Goal: Information Seeking & Learning: Learn about a topic

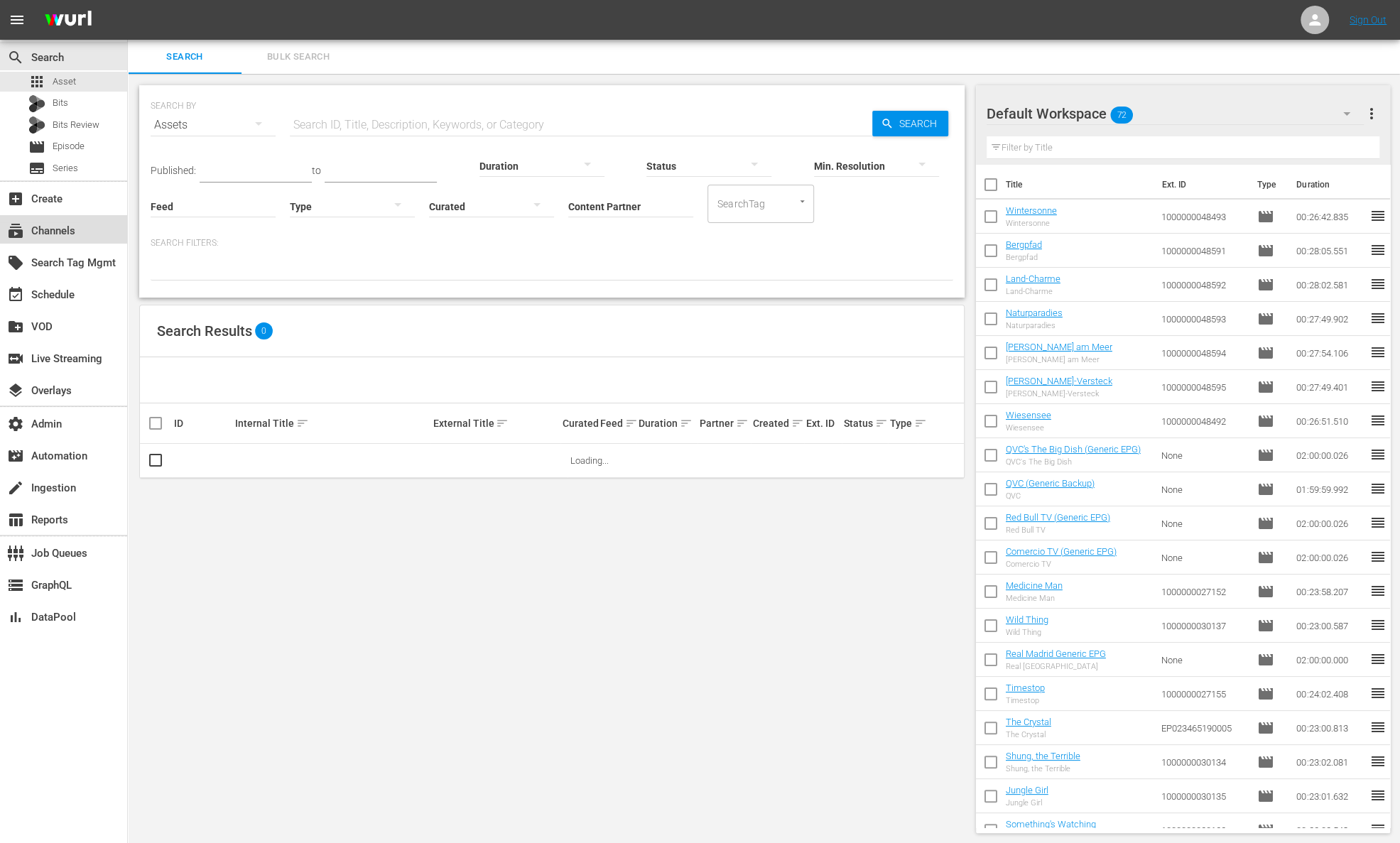
click at [58, 232] on div "subscriptions Channels" at bounding box center [40, 228] width 79 height 13
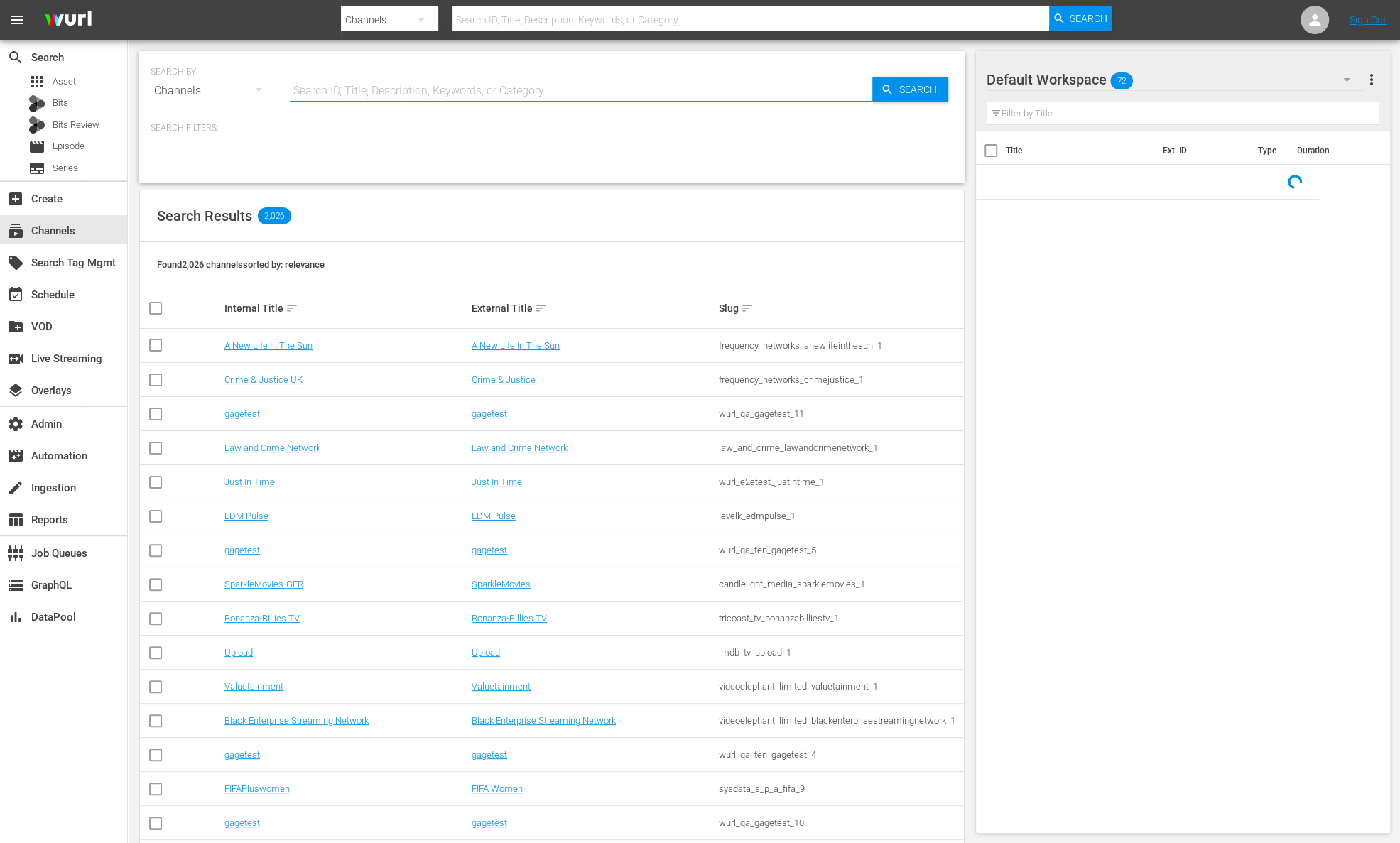
click at [357, 92] on input "text" at bounding box center [581, 90] width 583 height 34
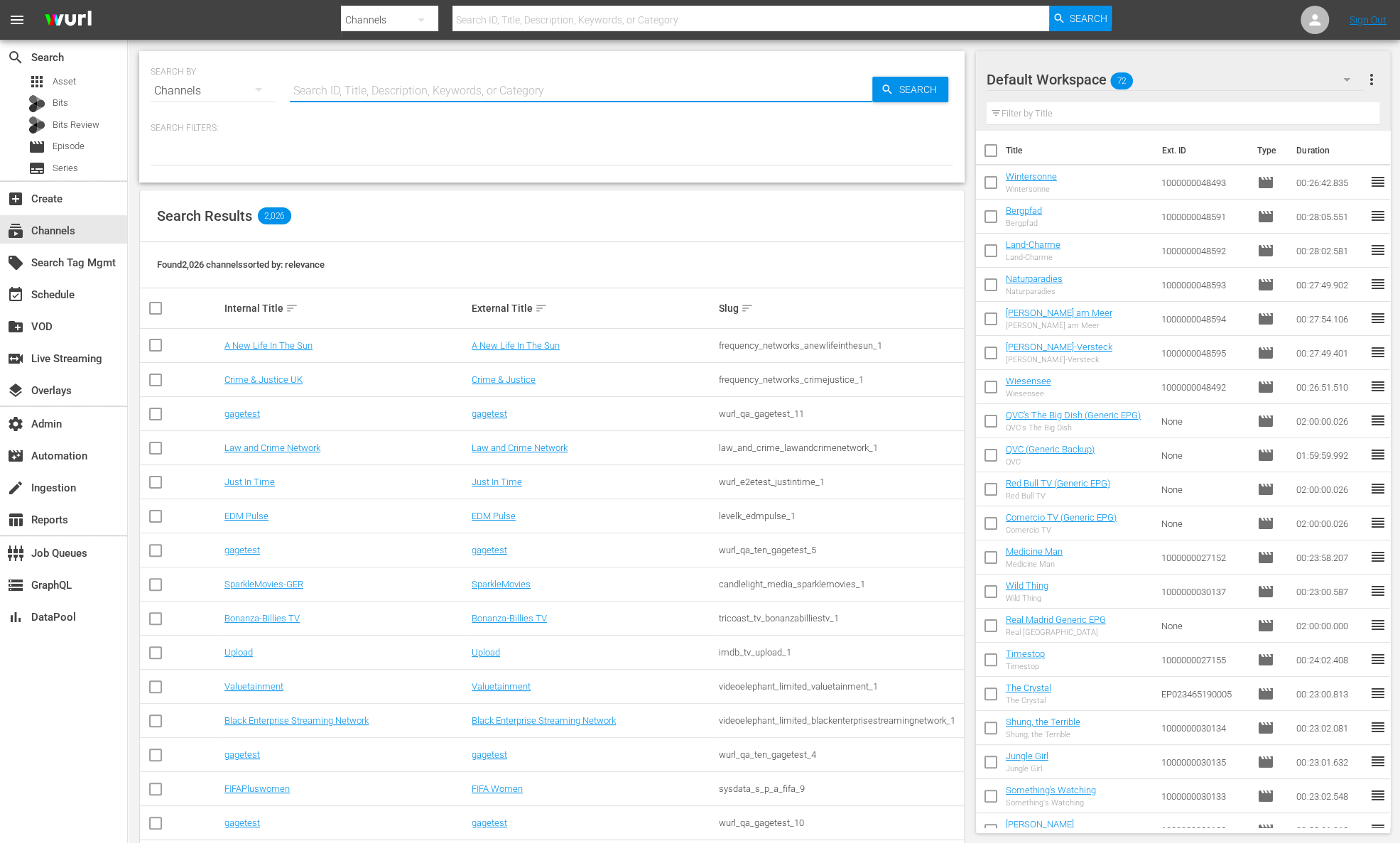
paste input "hemisphere_todocine_1"
type input "hemisphere_todocine_1"
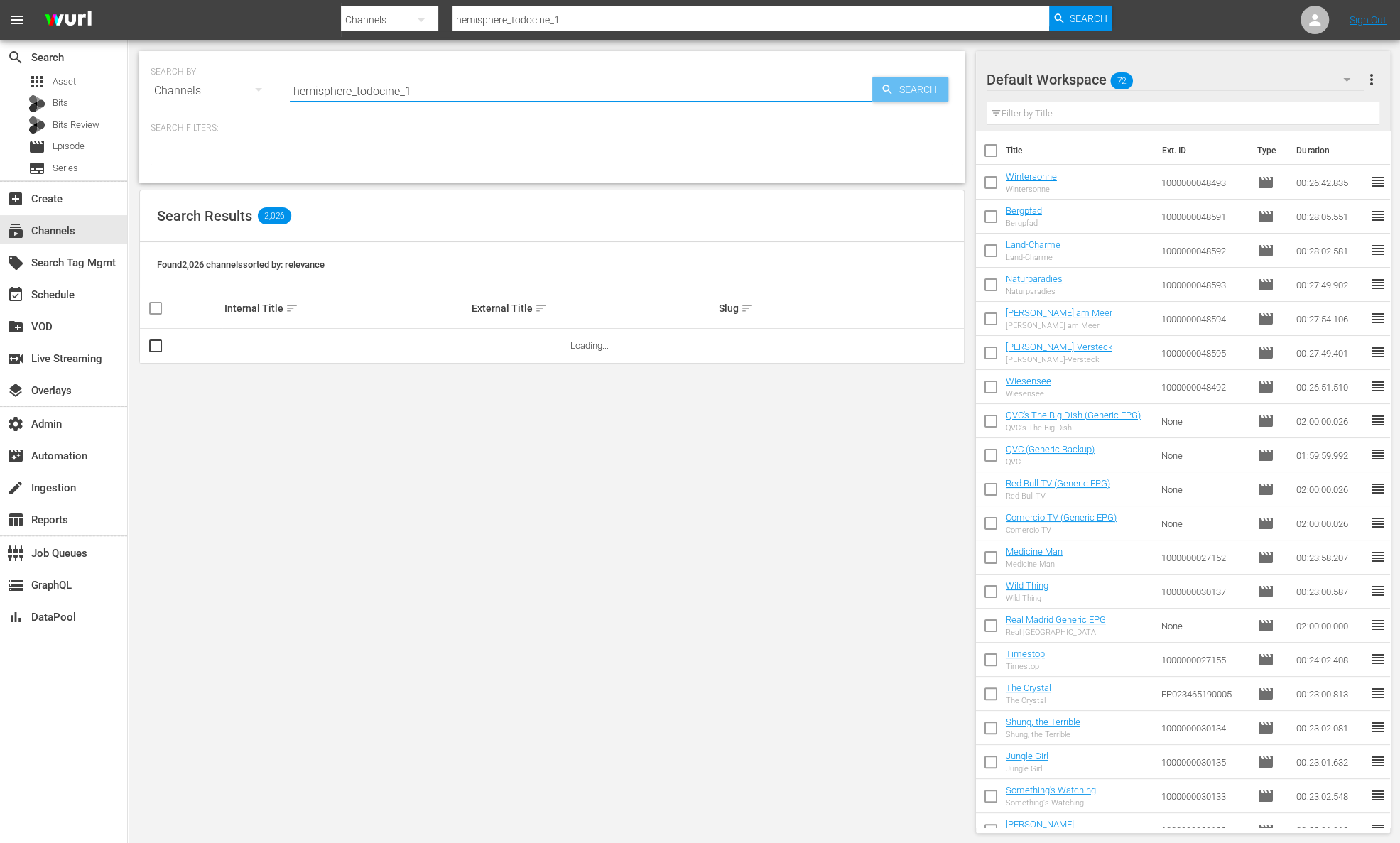
type input "hemisphere_todocine_1"
click at [909, 84] on span "Search" at bounding box center [921, 89] width 55 height 25
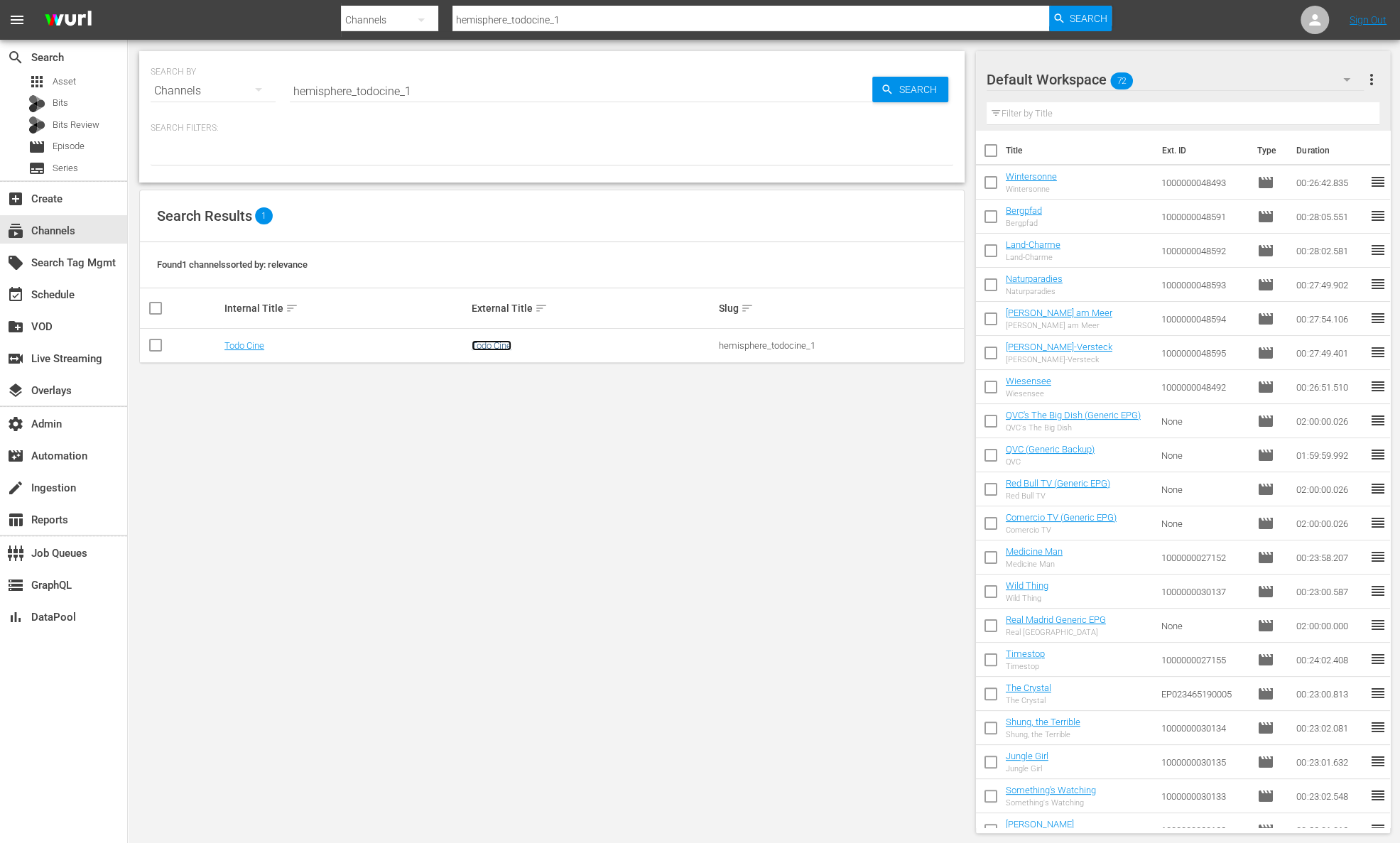
click at [493, 349] on link "Todo Cine" at bounding box center [491, 345] width 40 height 11
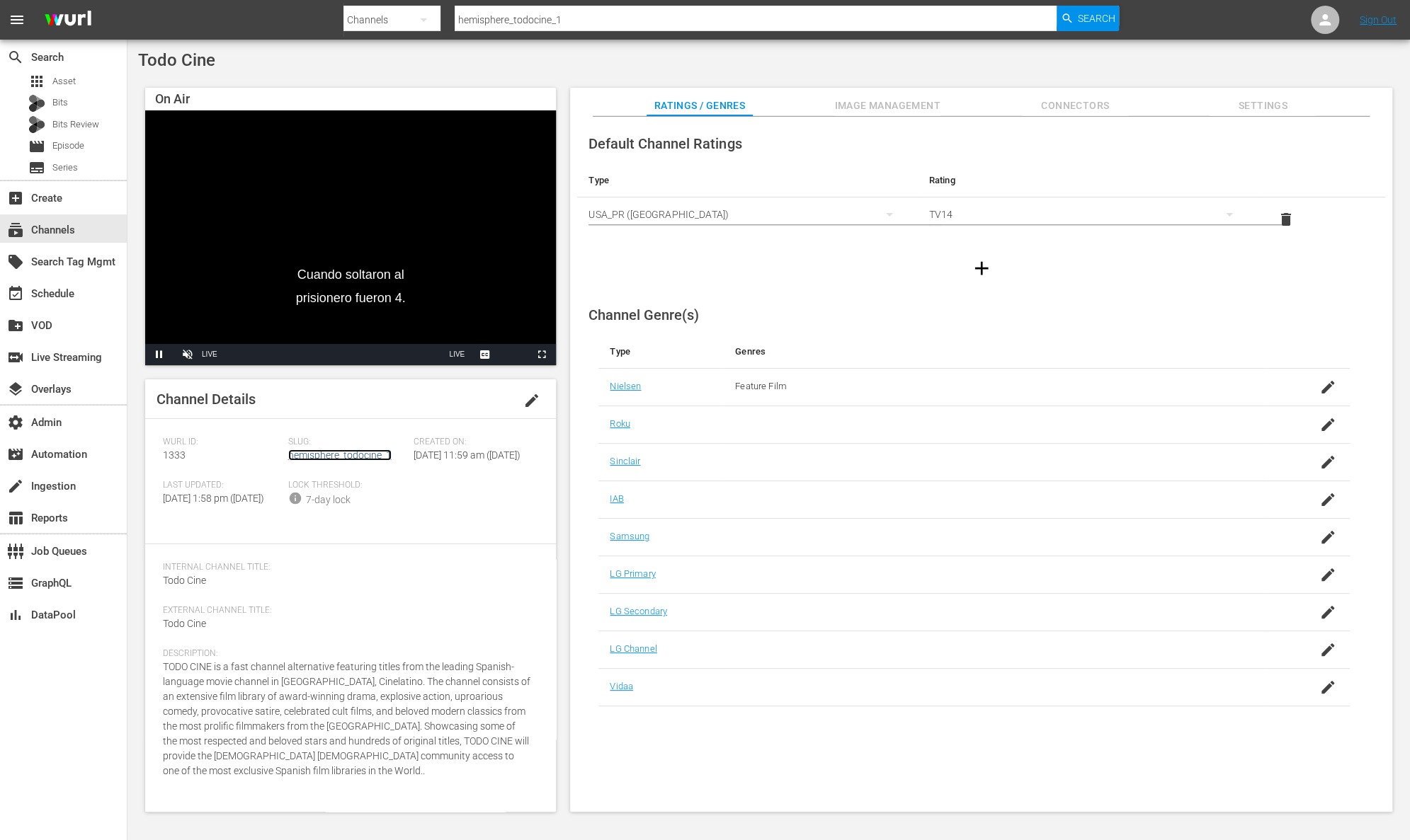
click at [364, 456] on link "hemisphere_todocine_1" at bounding box center [339, 456] width 103 height 12
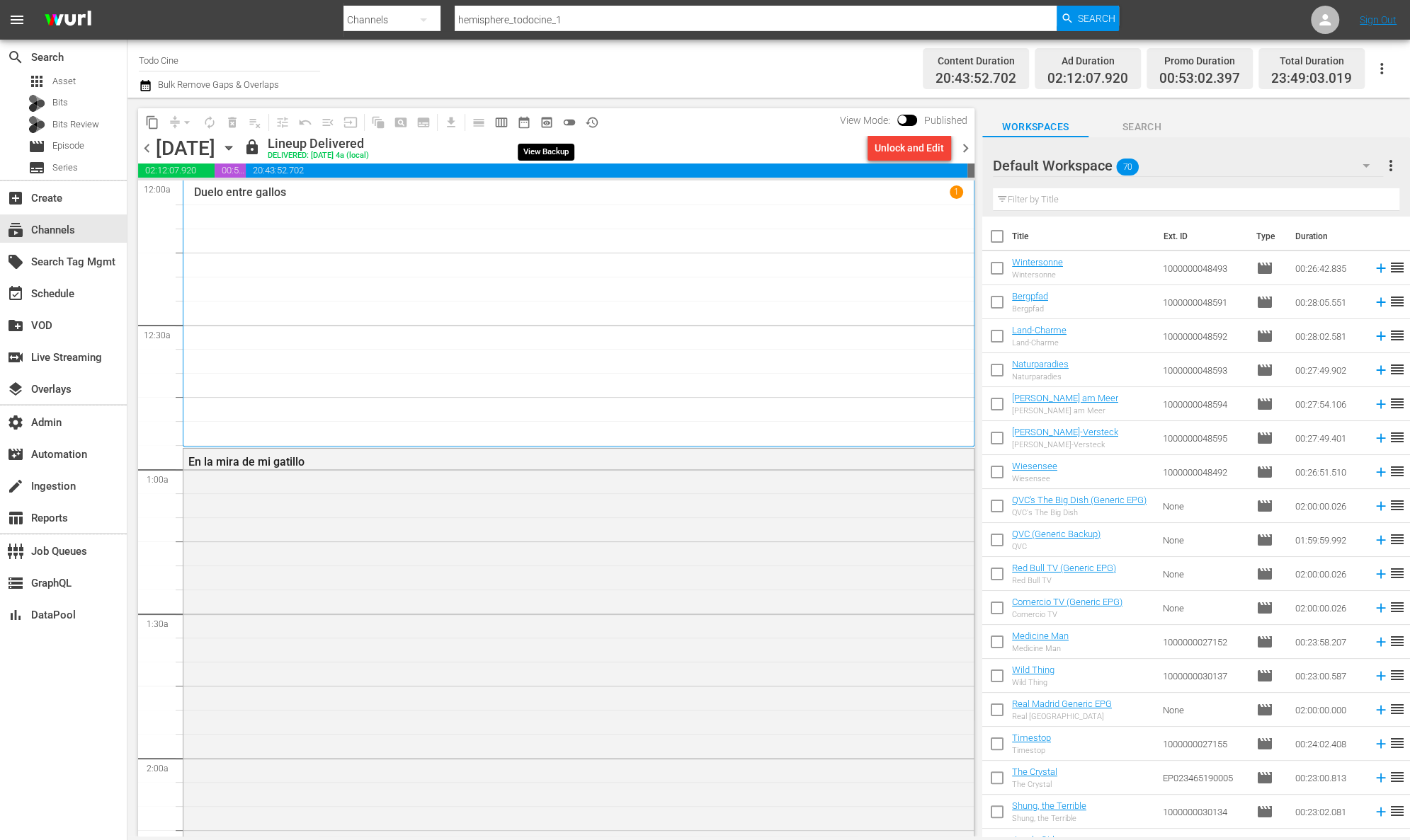
click at [545, 121] on span "preview_outlined" at bounding box center [546, 122] width 14 height 14
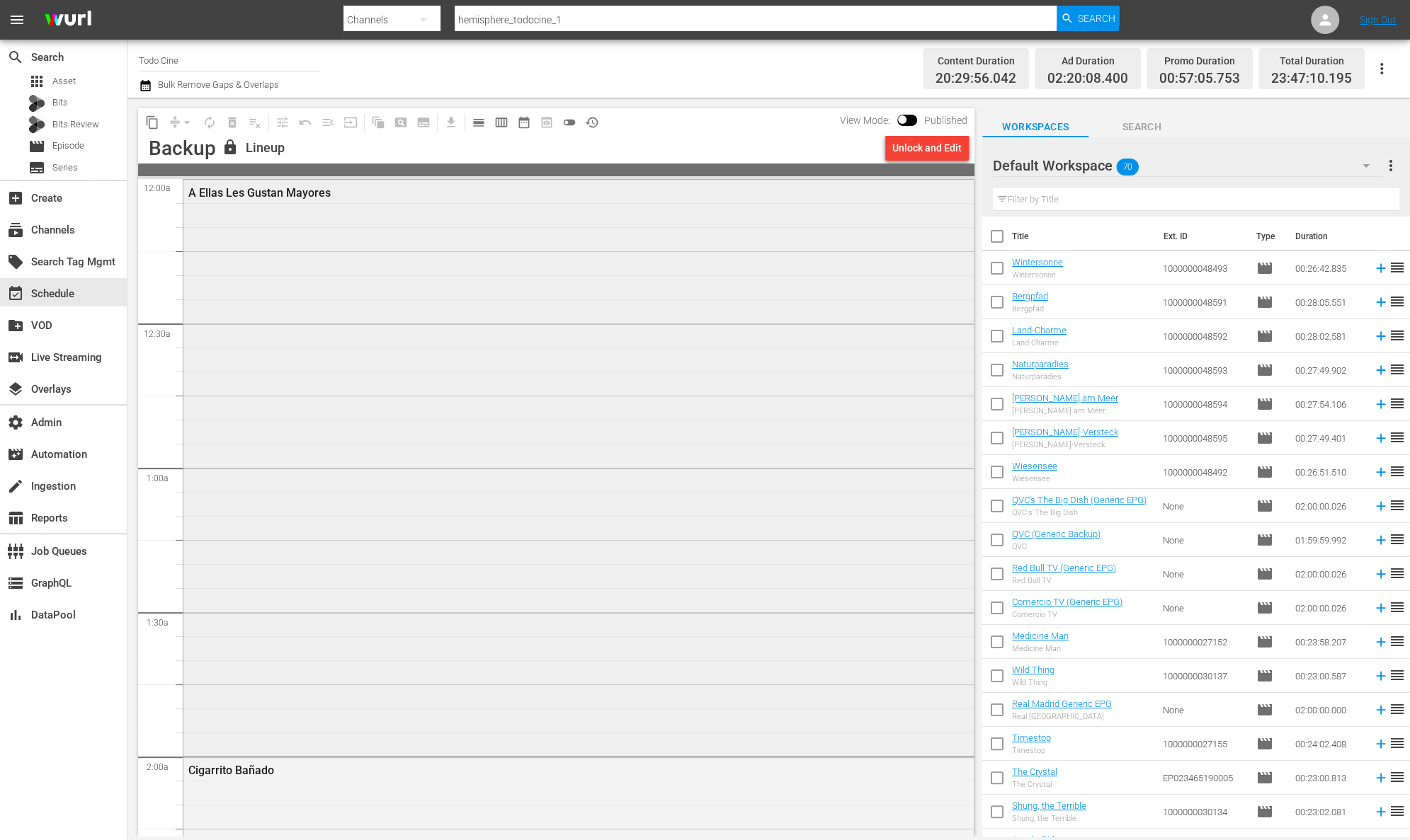
click at [436, 305] on div "A Ellas Les Gustan Mayores" at bounding box center [578, 466] width 790 height 573
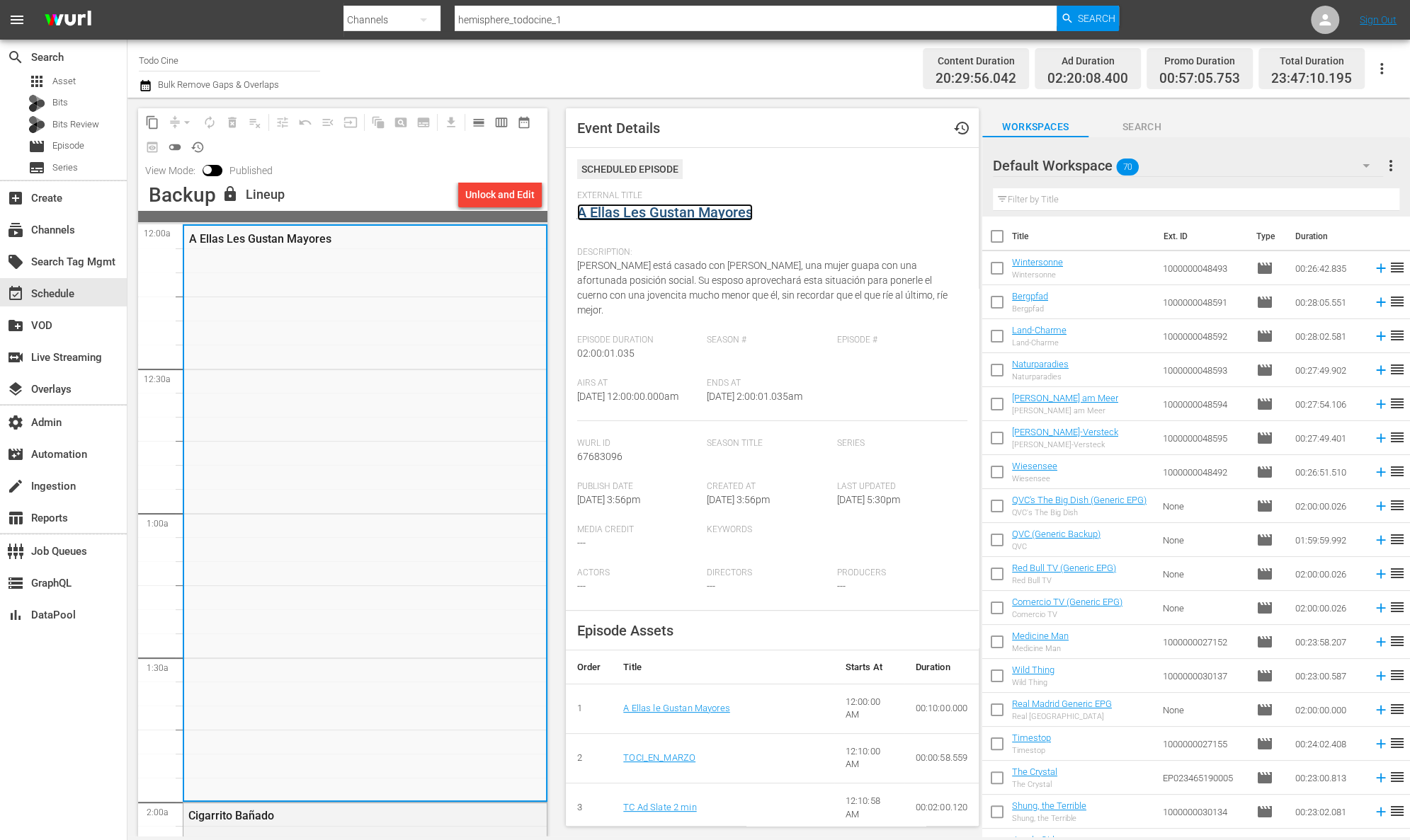
click at [627, 214] on link "A Ellas Les Gustan Mayores" at bounding box center [665, 213] width 175 height 17
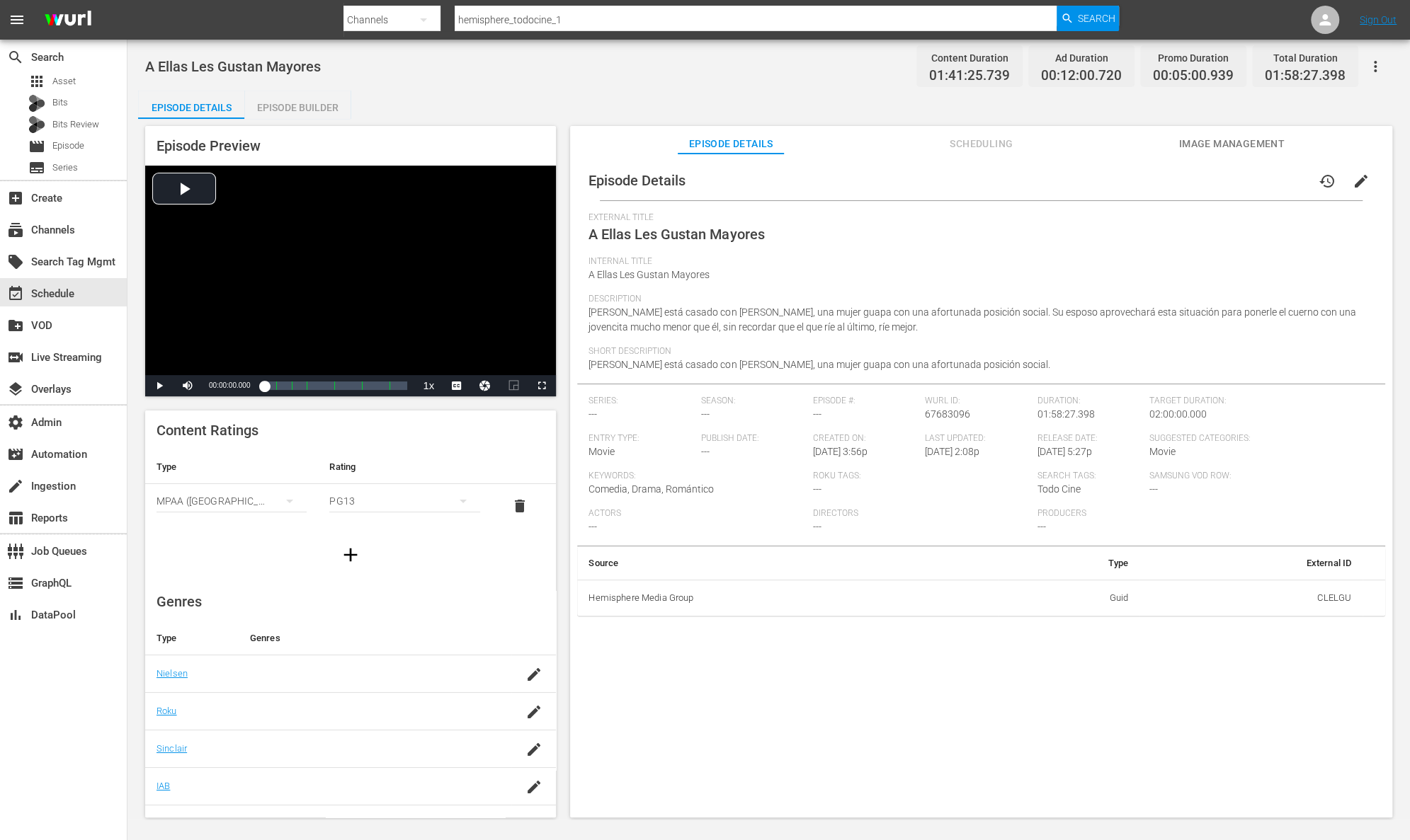
click at [332, 106] on div "Episode Builder" at bounding box center [298, 107] width 106 height 34
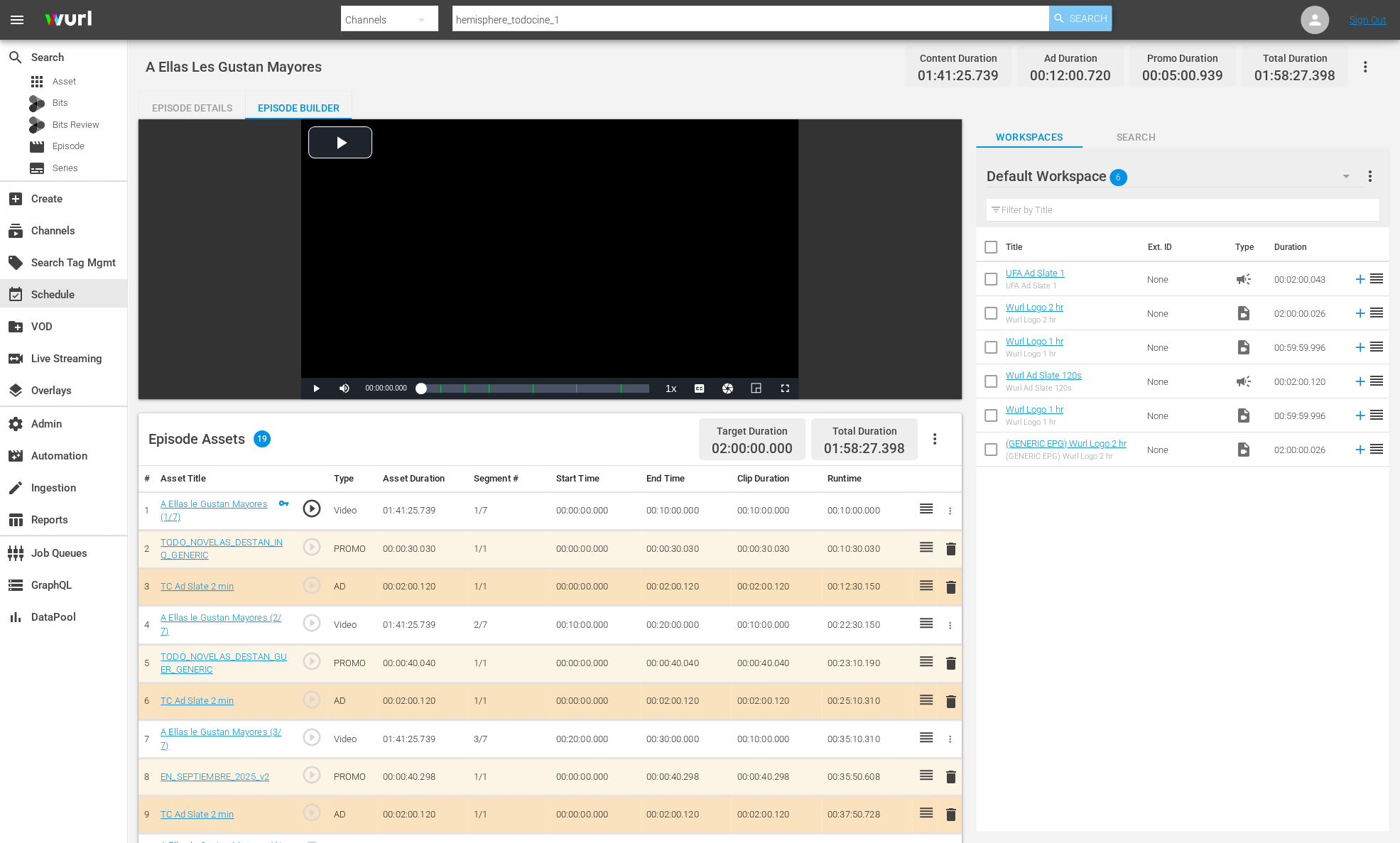
click at [1075, 20] on span "Search" at bounding box center [1088, 18] width 38 height 25
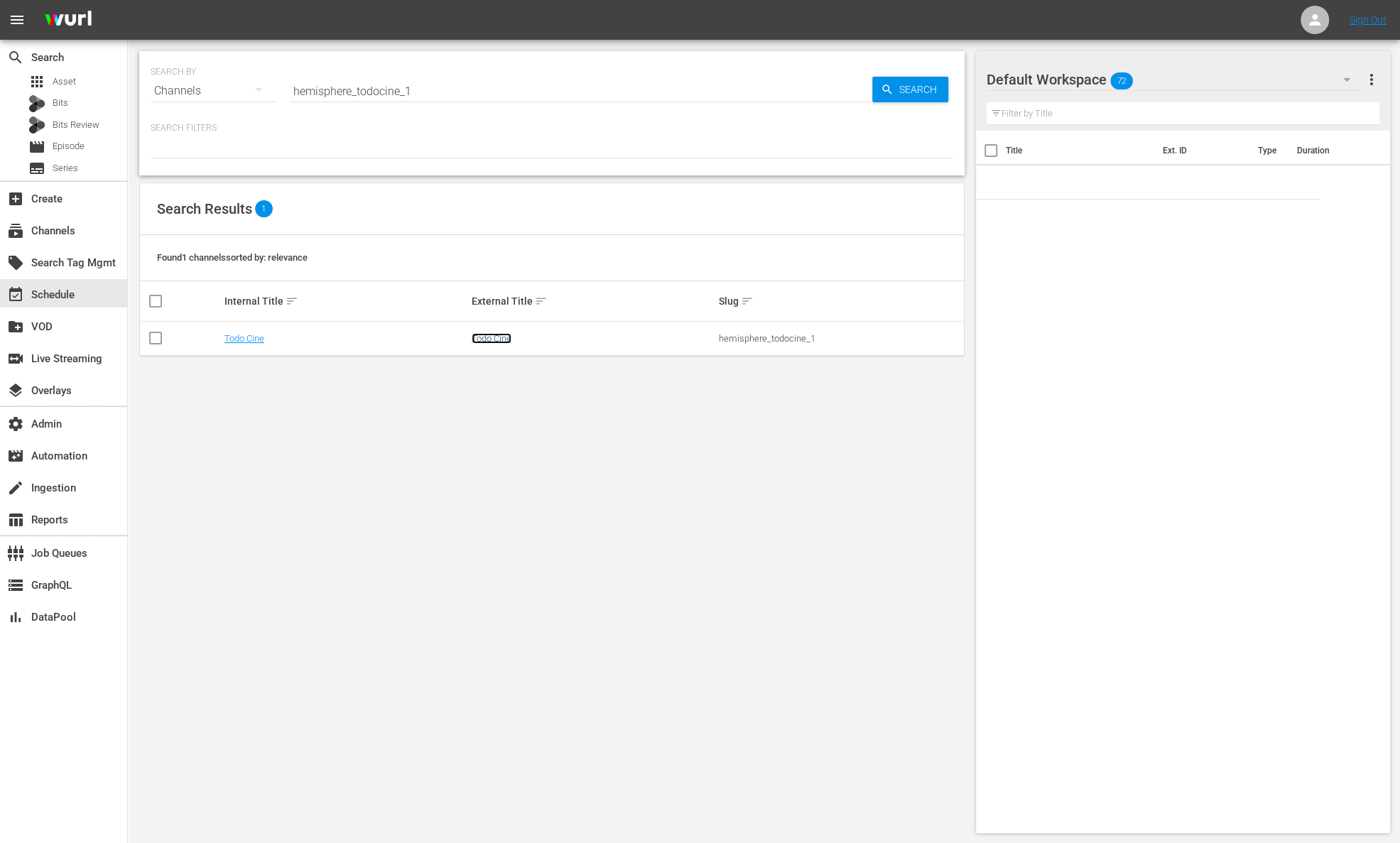
click at [499, 334] on link "Todo Cine" at bounding box center [491, 338] width 40 height 11
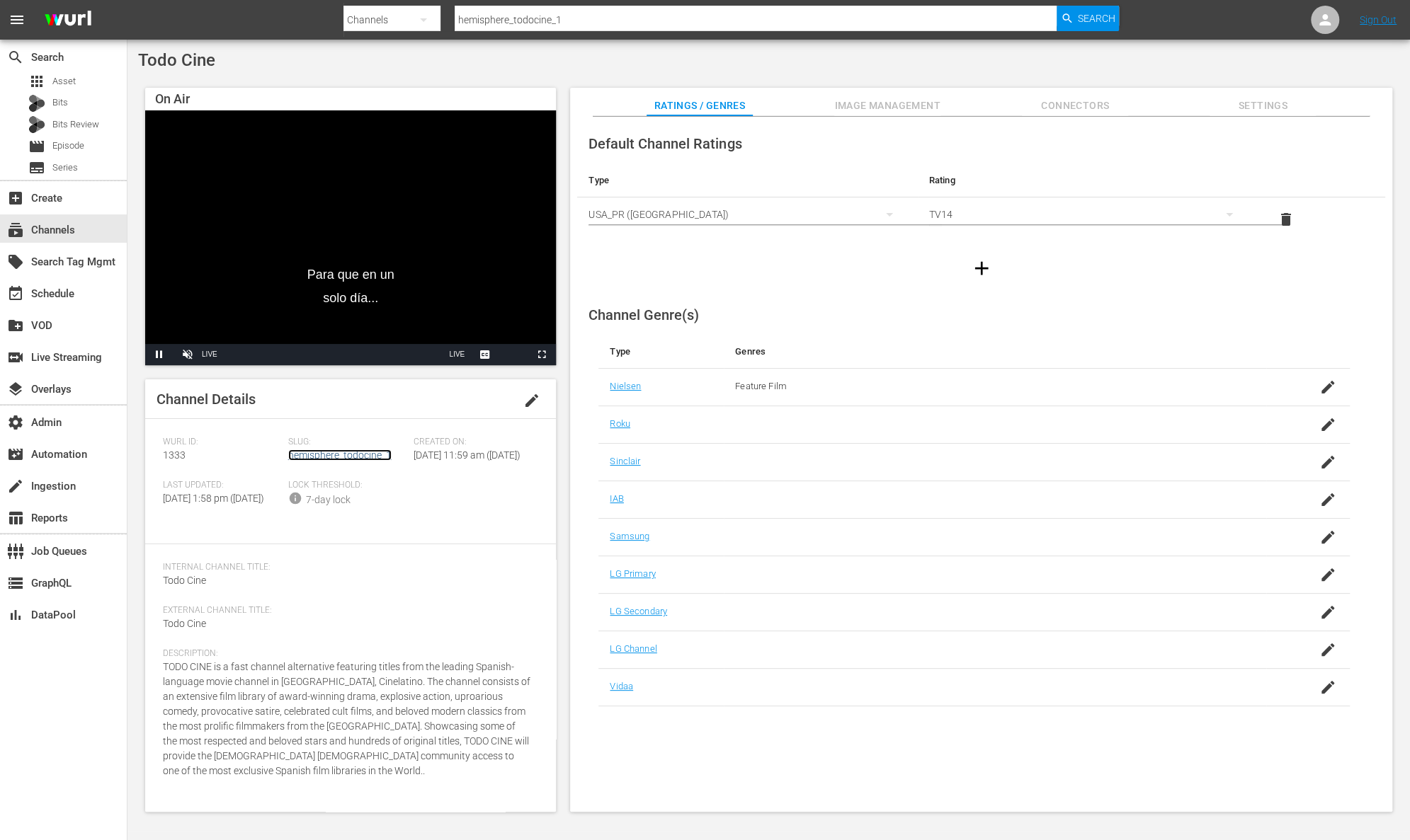
click at [328, 458] on link "hemisphere_todocine_1" at bounding box center [339, 456] width 103 height 12
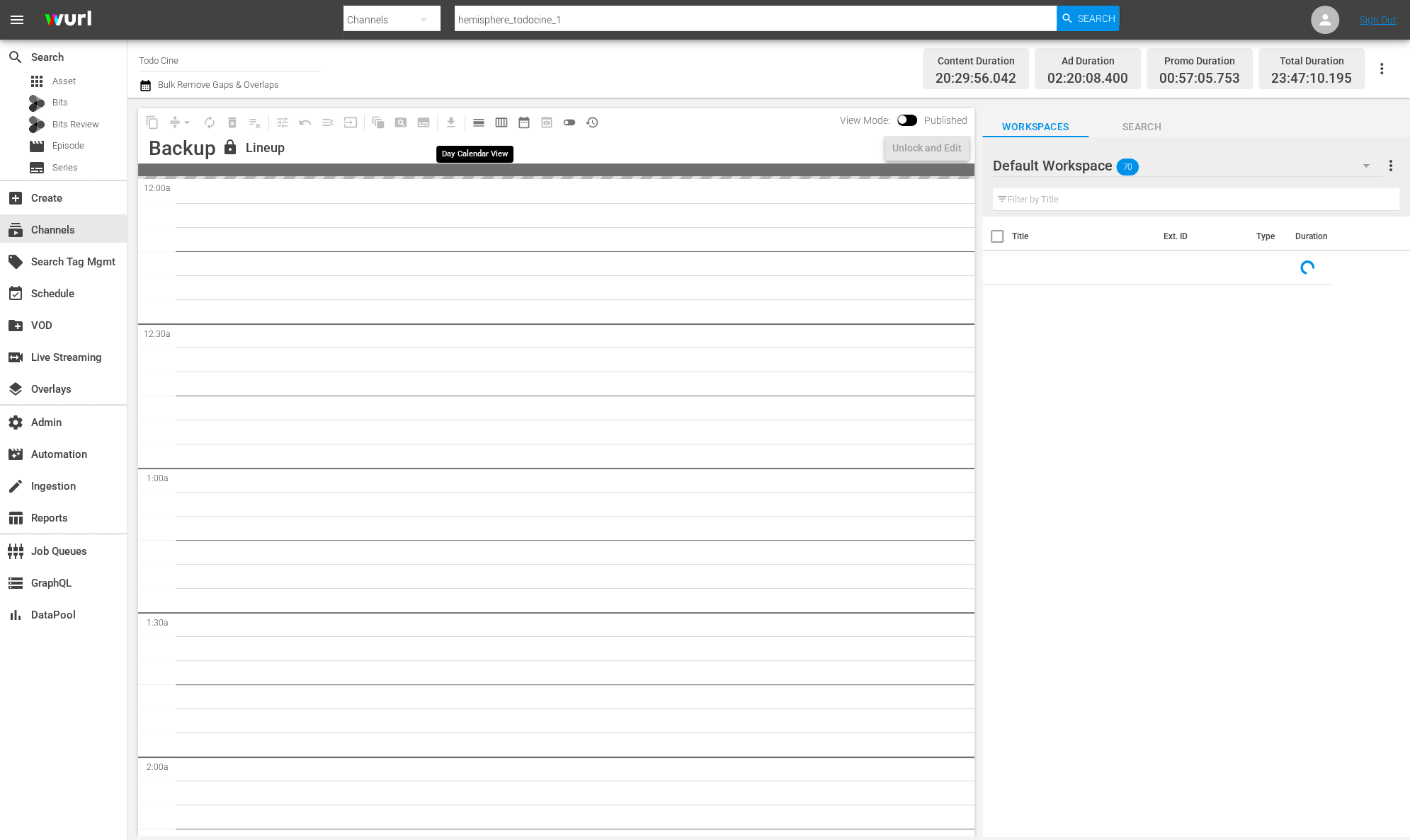
click at [478, 120] on span "calendar_view_day_outlined" at bounding box center [478, 122] width 14 height 14
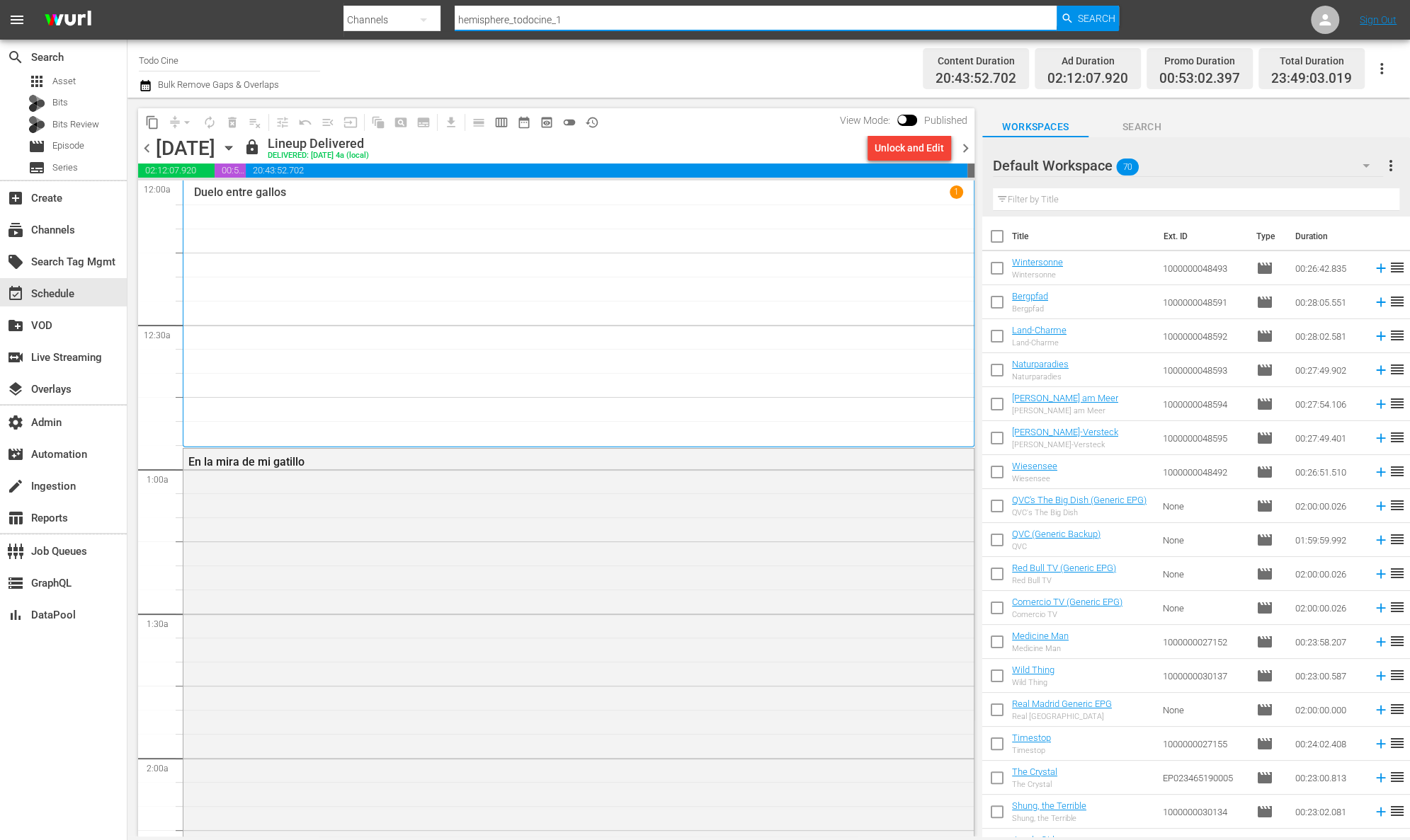
drag, startPoint x: 586, startPoint y: 22, endPoint x: 447, endPoint y: 19, distance: 139.0
click at [447, 19] on div "Search By Channels Search ID, Title, Description, Keywords, or Category hemisph…" at bounding box center [731, 19] width 776 height 34
click at [1097, 16] on span "Search" at bounding box center [1097, 18] width 38 height 25
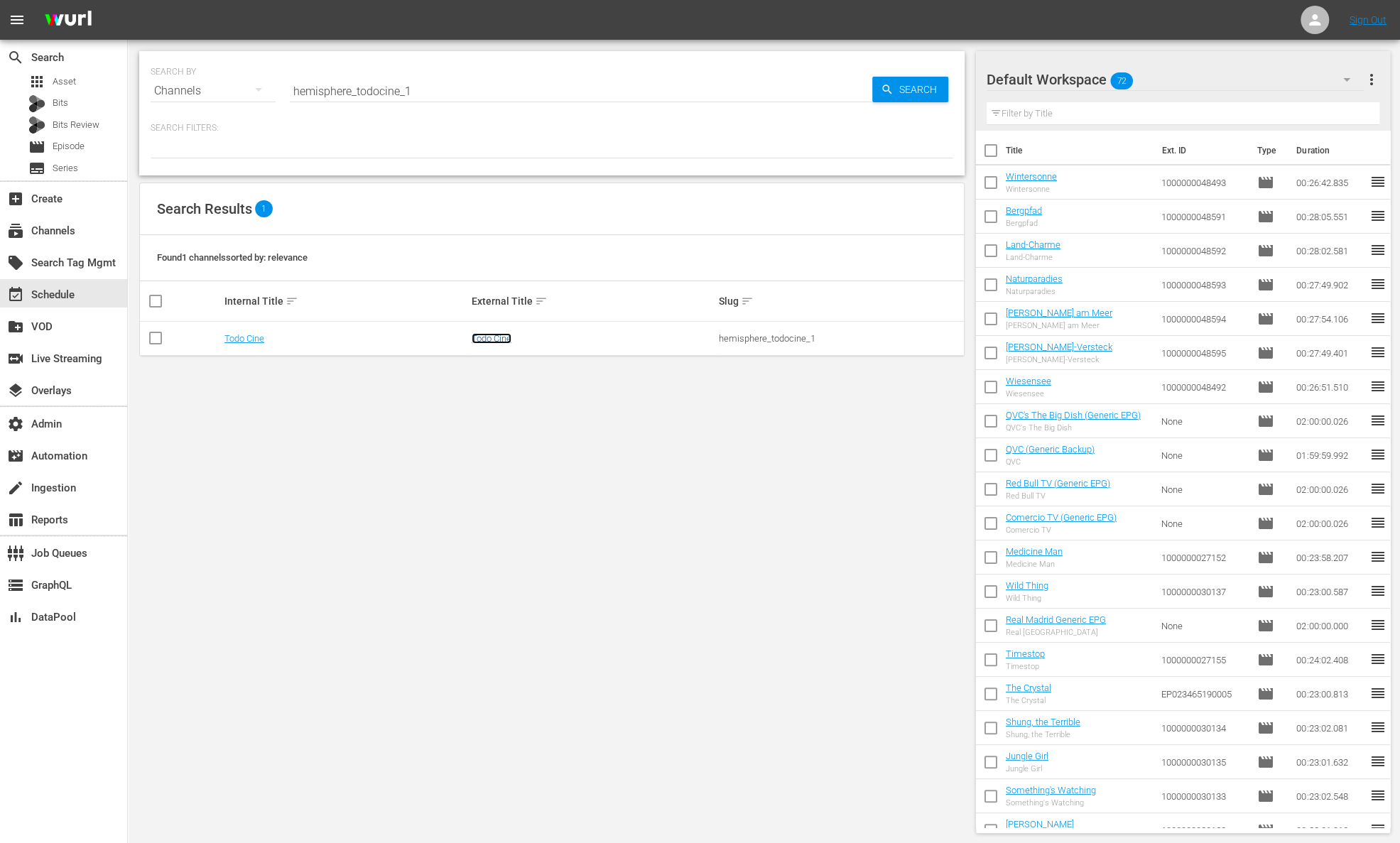
click at [500, 337] on link "Todo Cine" at bounding box center [491, 338] width 40 height 11
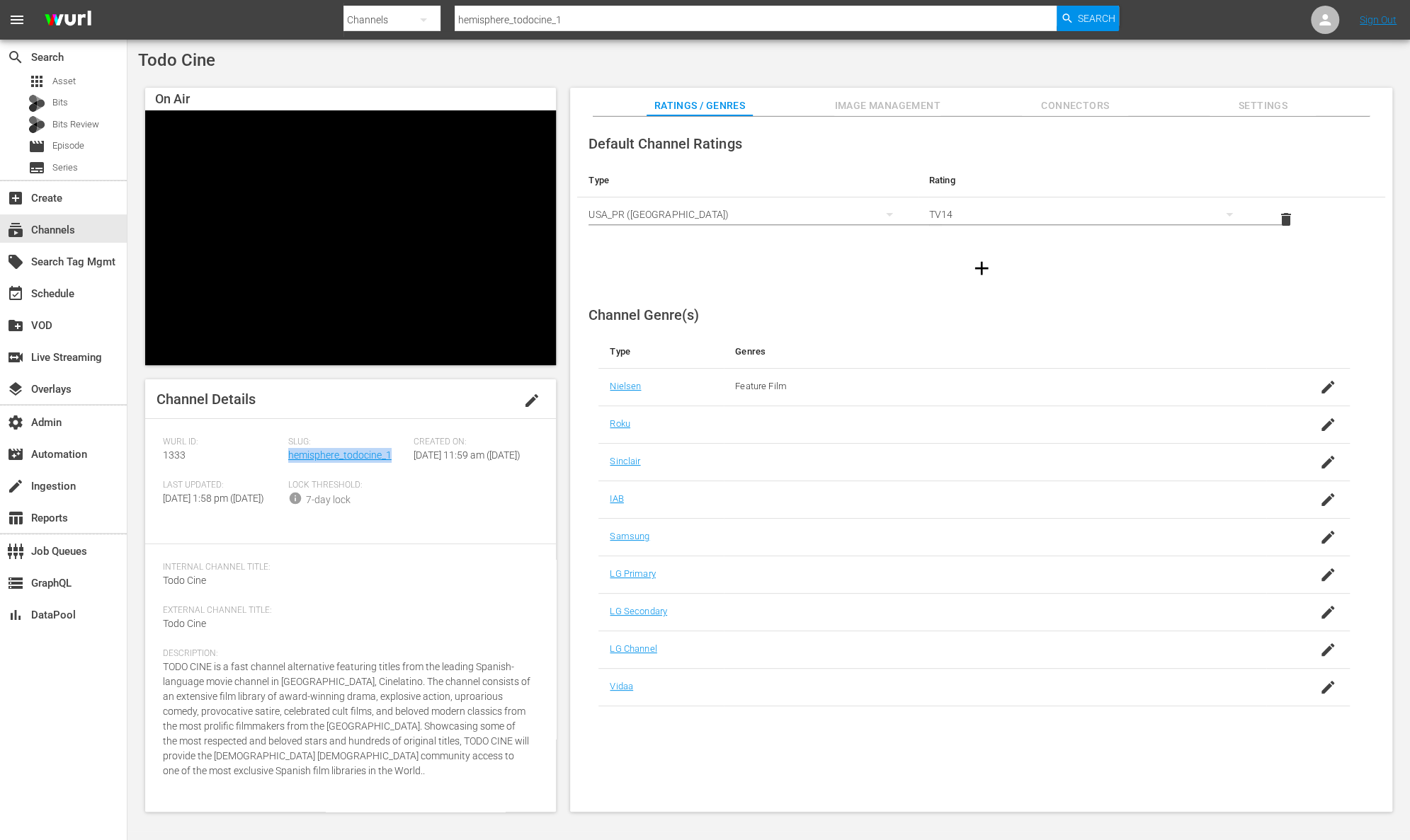
drag, startPoint x: 394, startPoint y: 456, endPoint x: 289, endPoint y: 462, distance: 105.2
click at [289, 462] on div "Slug: hemisphere_todocine_1" at bounding box center [351, 458] width 125 height 43
copy link "hemisphere_todocine_1"
drag, startPoint x: 160, startPoint y: 460, endPoint x: 148, endPoint y: 460, distance: 12.0
click at [148, 460] on div "Channel Details edit Wurl ID: 1333 Slug: hemisphere_todocine_1 Created On: [DAT…" at bounding box center [351, 595] width 411 height 433
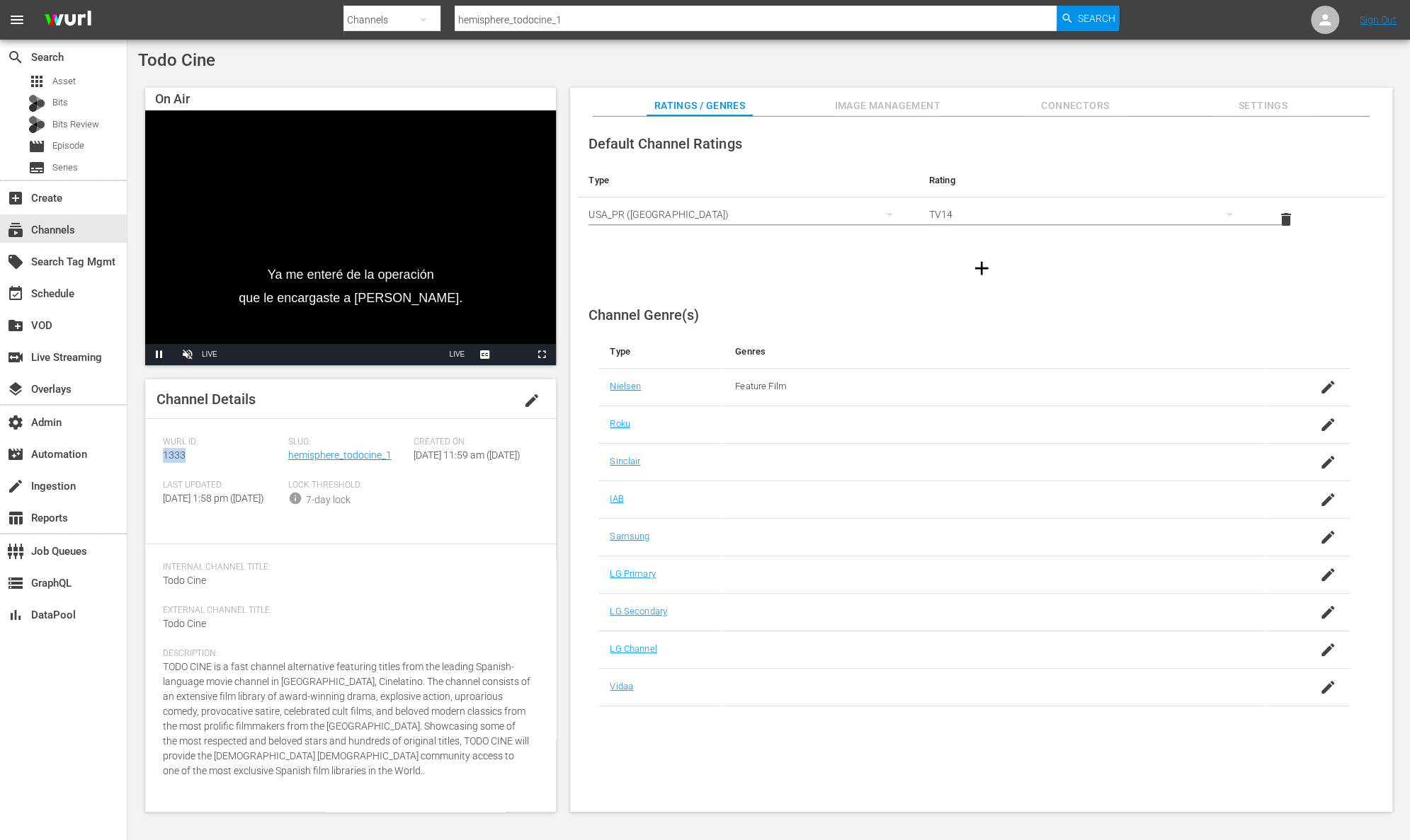
copy span "1333"
click at [482, 316] on span "English CC Captions" at bounding box center [486, 319] width 50 height 10
click at [188, 354] on span "Video Player" at bounding box center [188, 354] width 0 height 0
click at [159, 354] on span "Video Player" at bounding box center [159, 354] width 0 height 0
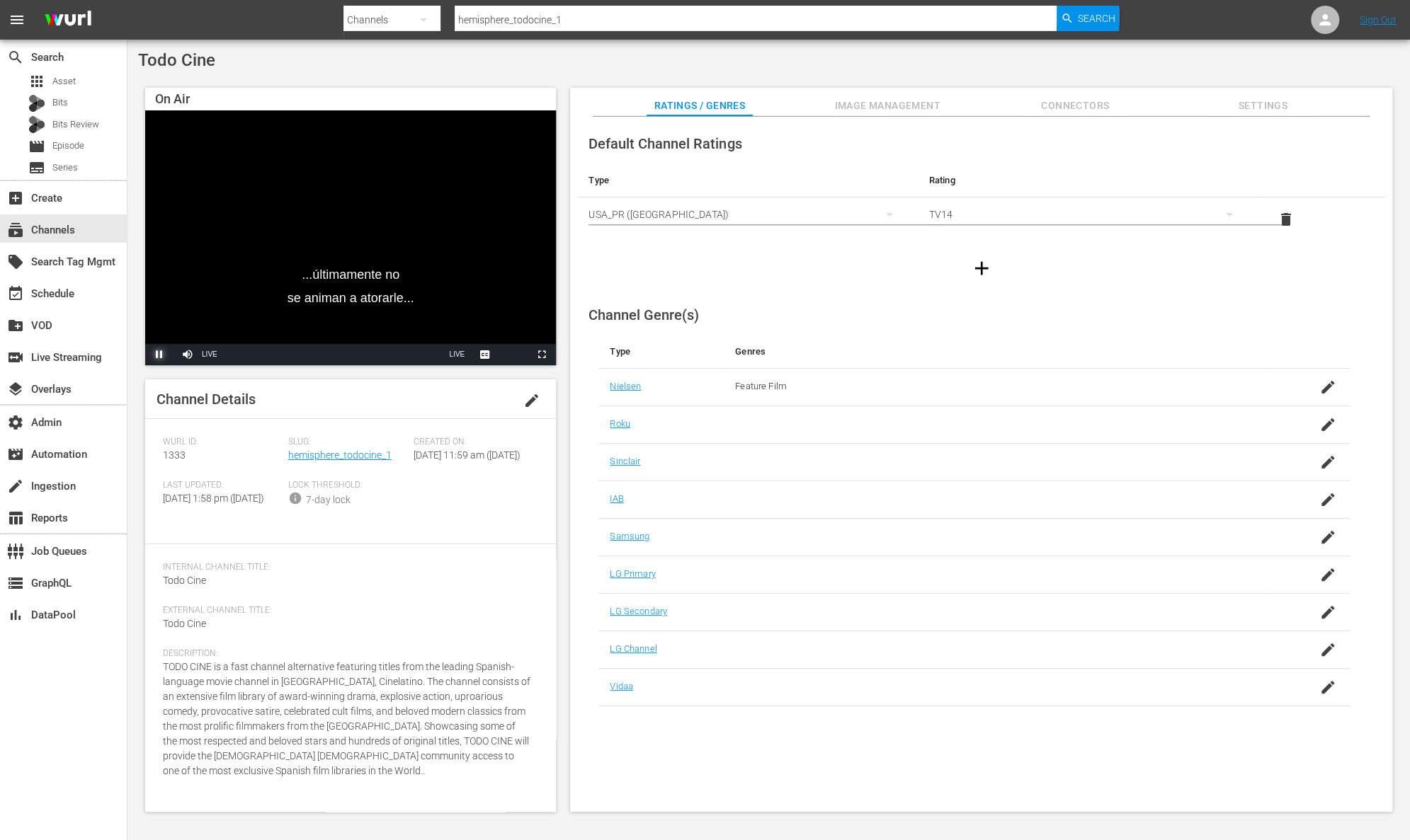
click at [159, 354] on span "Video Player" at bounding box center [159, 354] width 0 height 0
drag, startPoint x: 184, startPoint y: 354, endPoint x: 193, endPoint y: 354, distance: 9.0
click at [188, 354] on span "Video Player" at bounding box center [188, 354] width 0 height 0
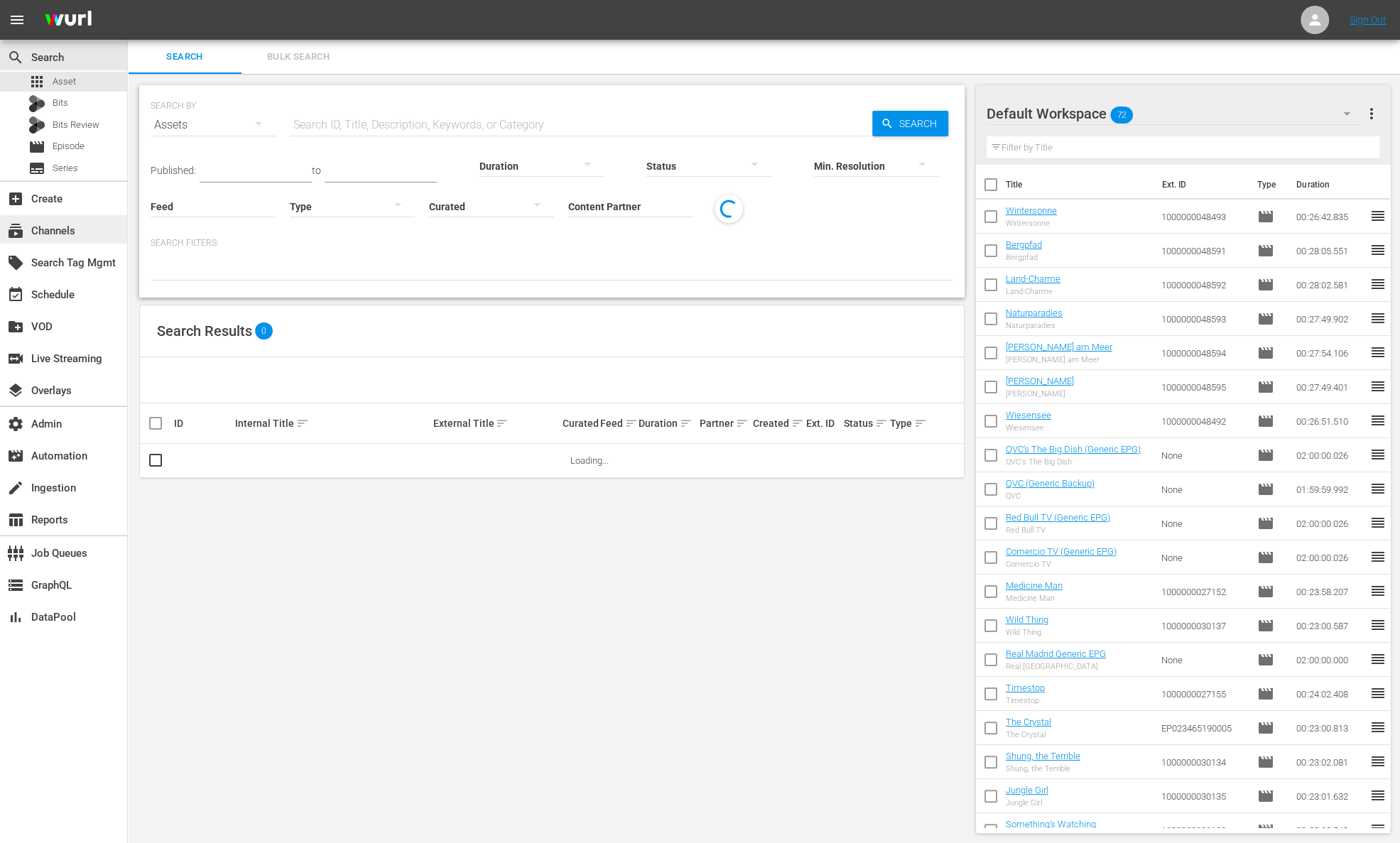
click at [73, 233] on div "subscriptions Channels" at bounding box center [40, 228] width 79 height 13
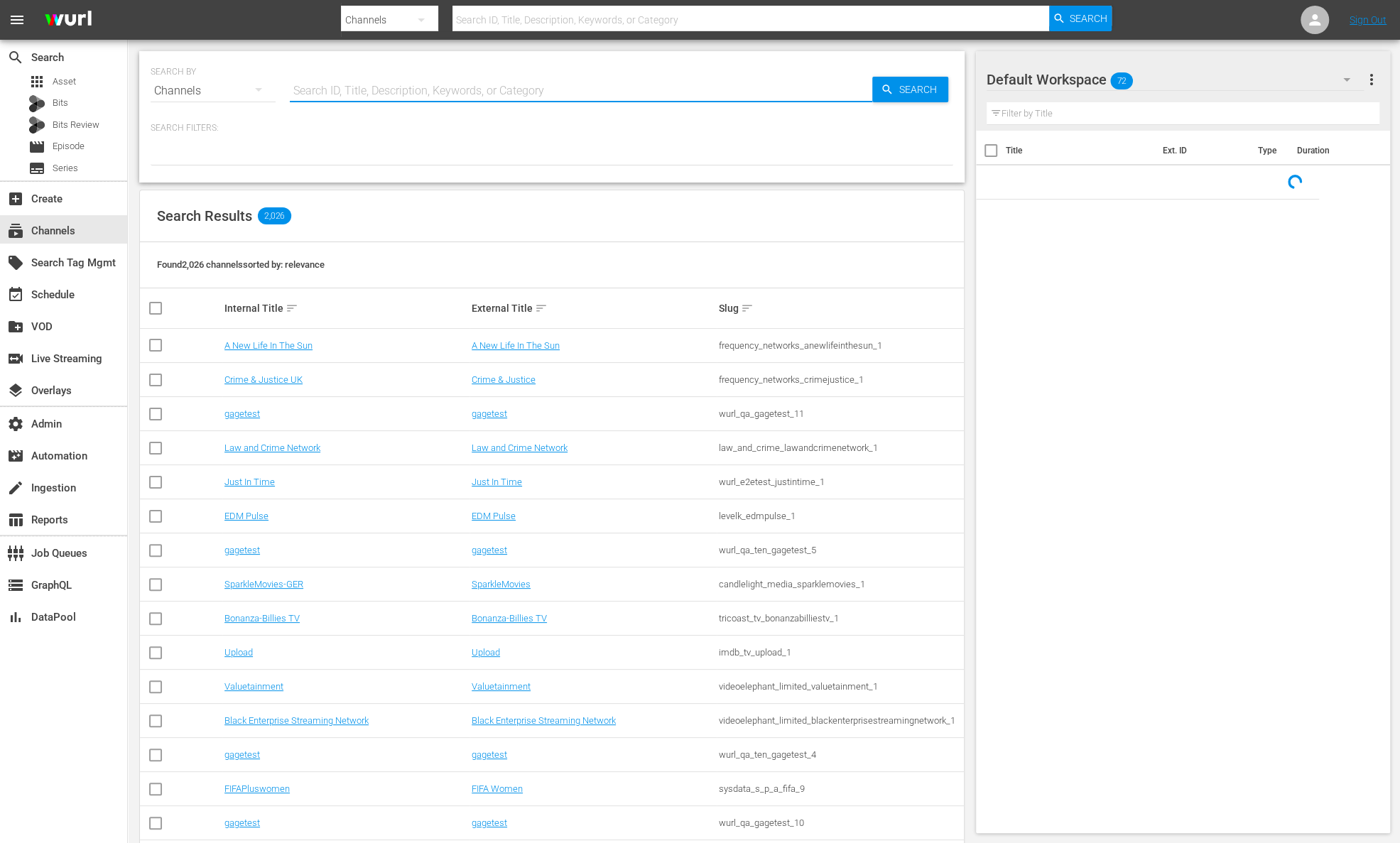
click at [365, 93] on input "text" at bounding box center [581, 90] width 583 height 34
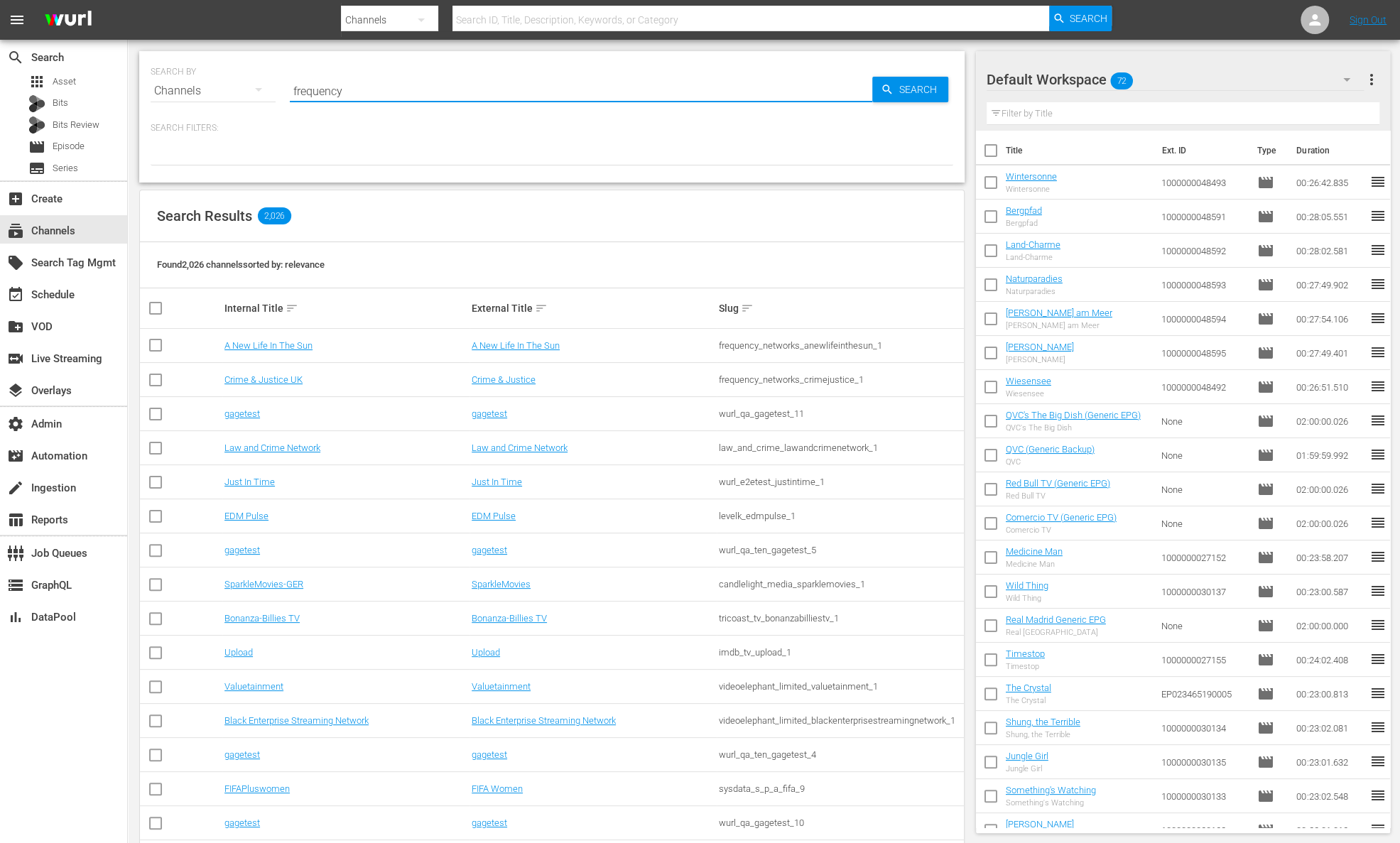
type input "frequency"
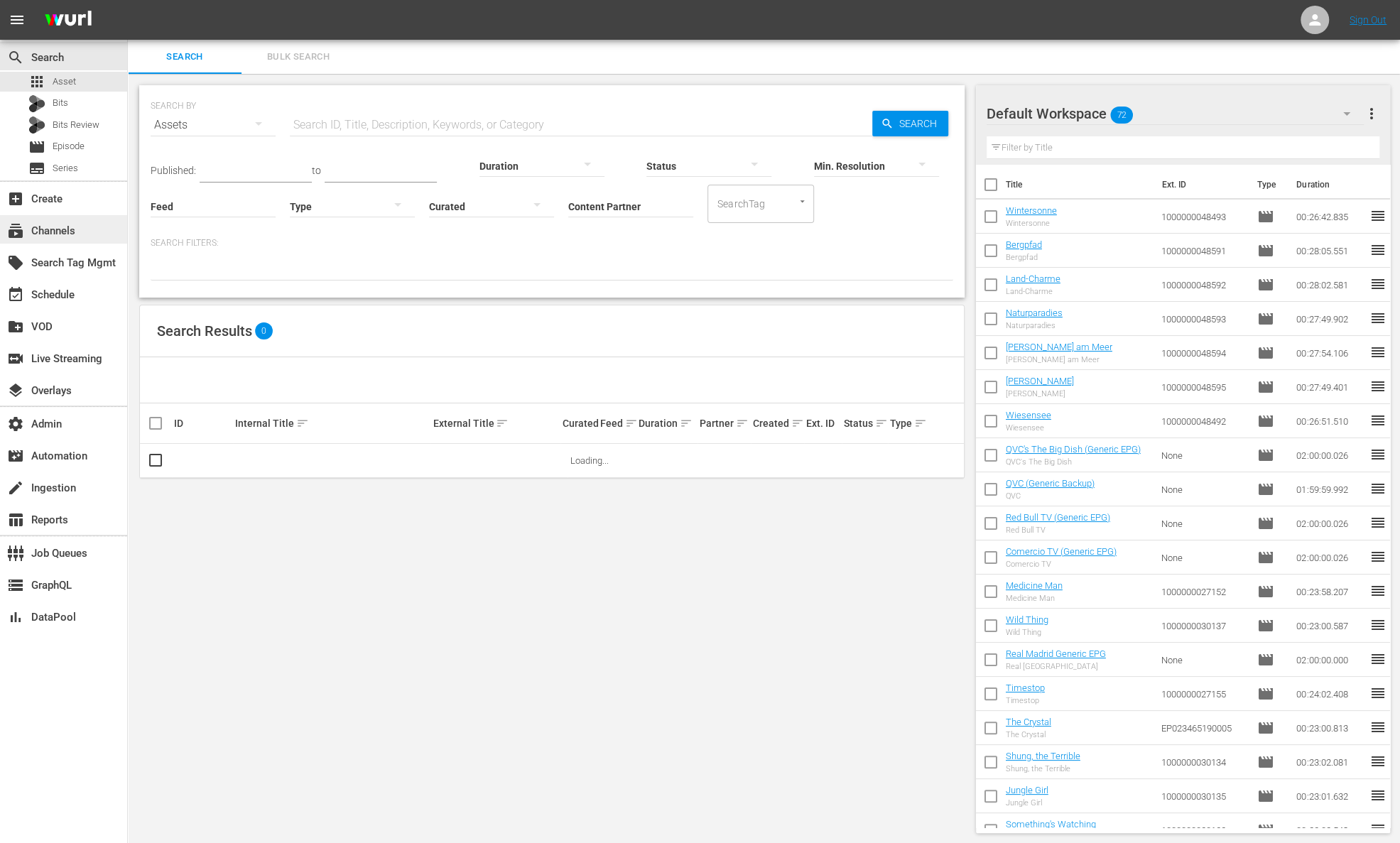
click at [83, 241] on div "subscriptions Channels" at bounding box center [64, 229] width 128 height 28
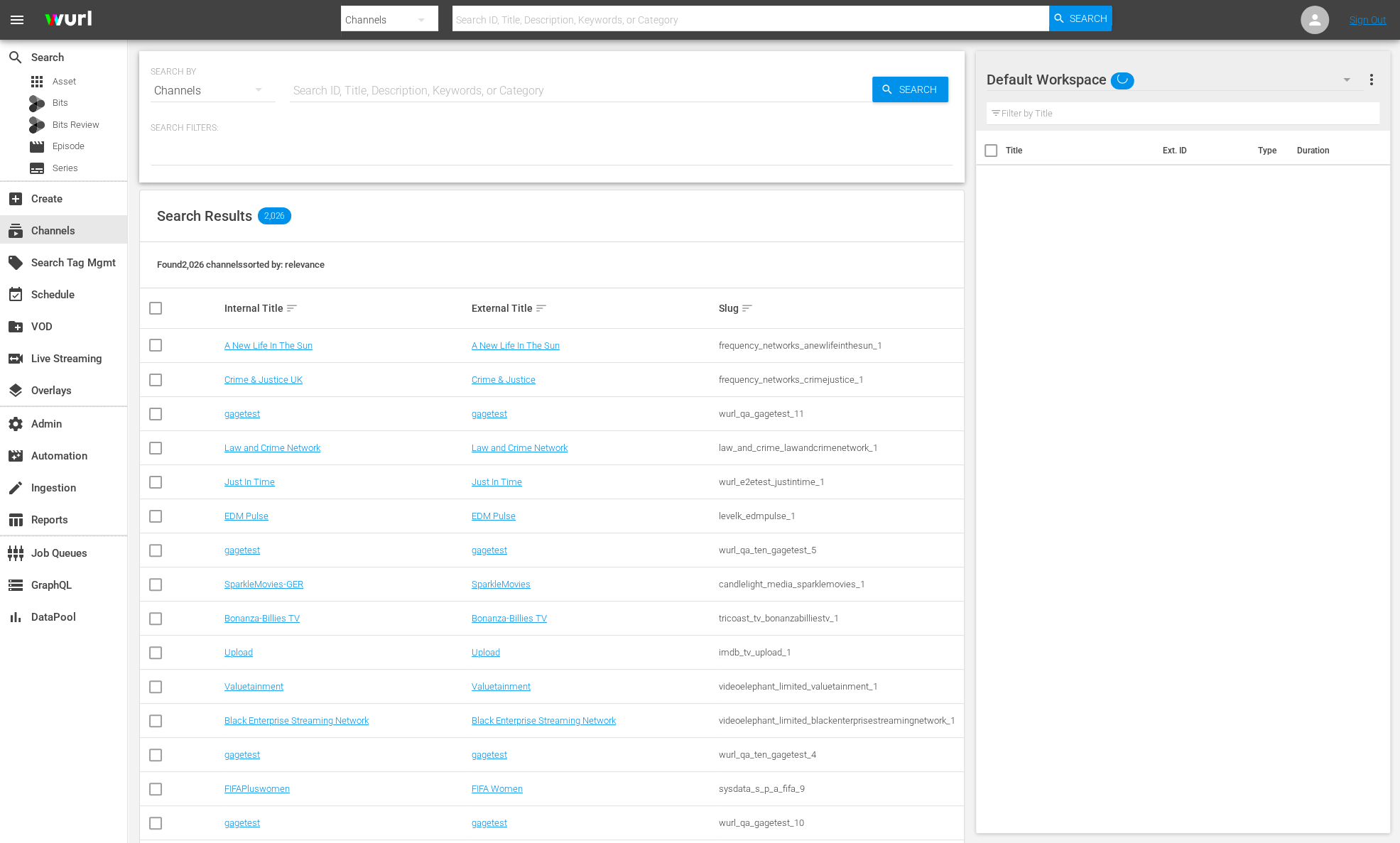
click at [357, 88] on input "text" at bounding box center [581, 90] width 583 height 34
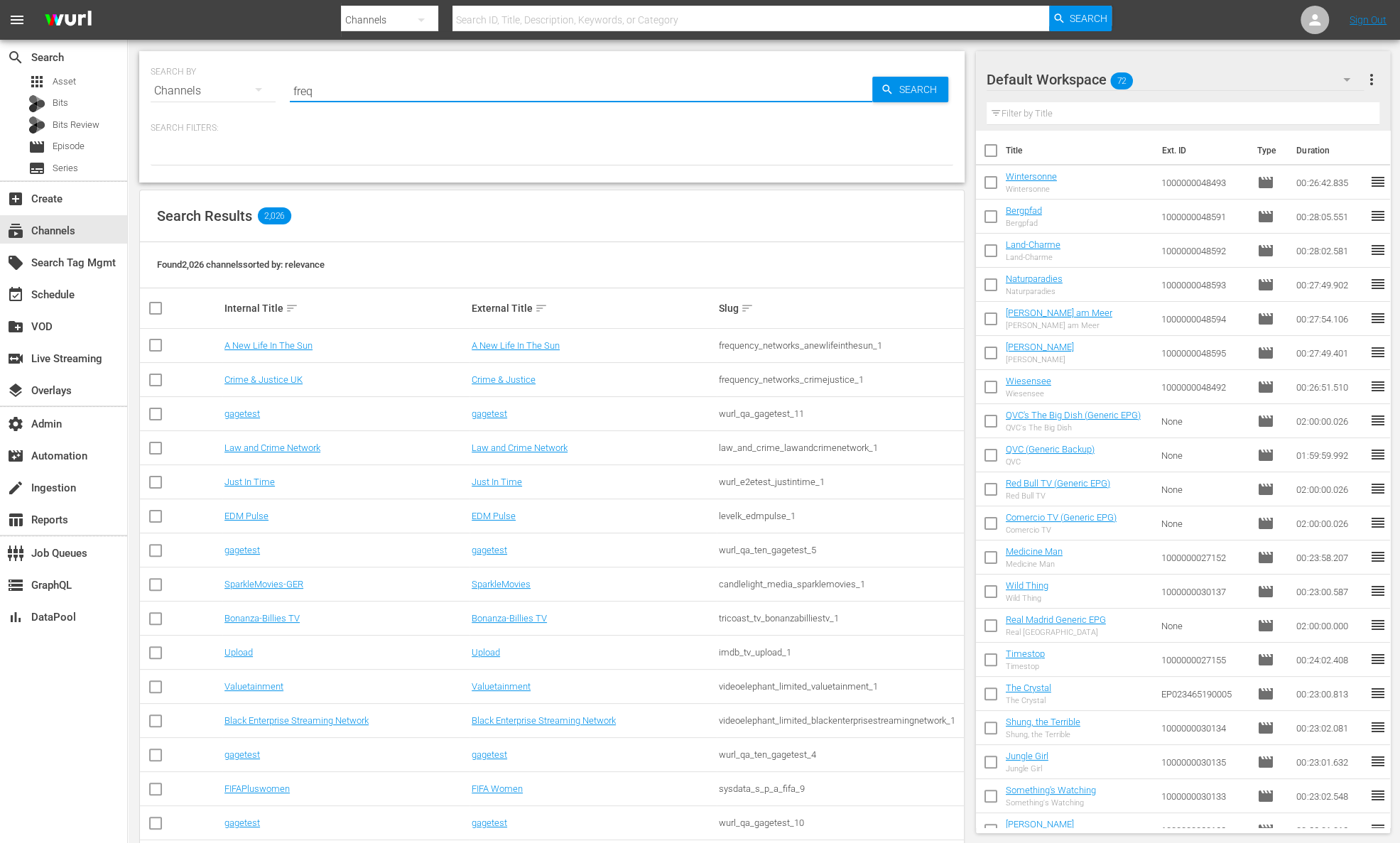
type input "frequ"
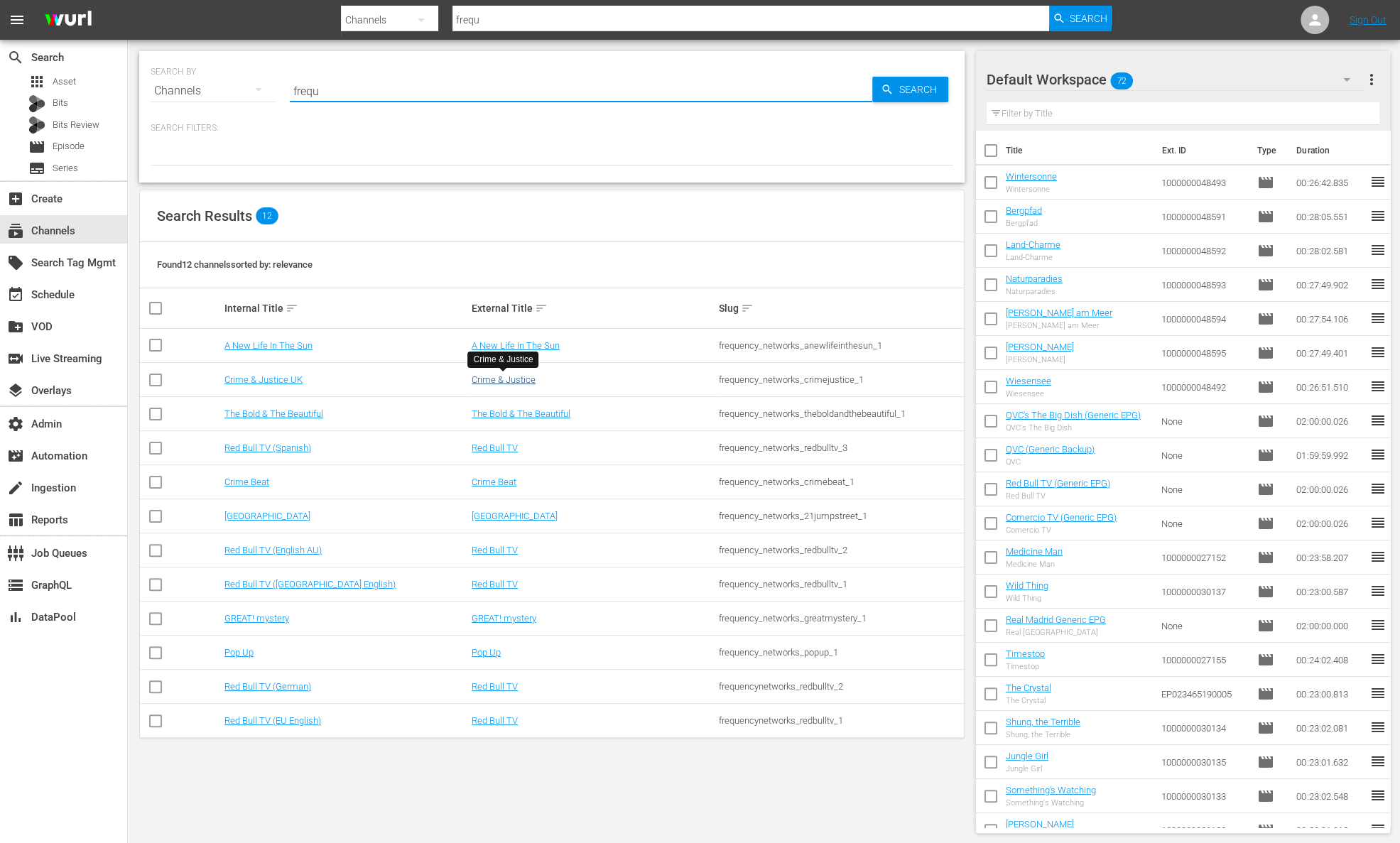
type input "frequ"
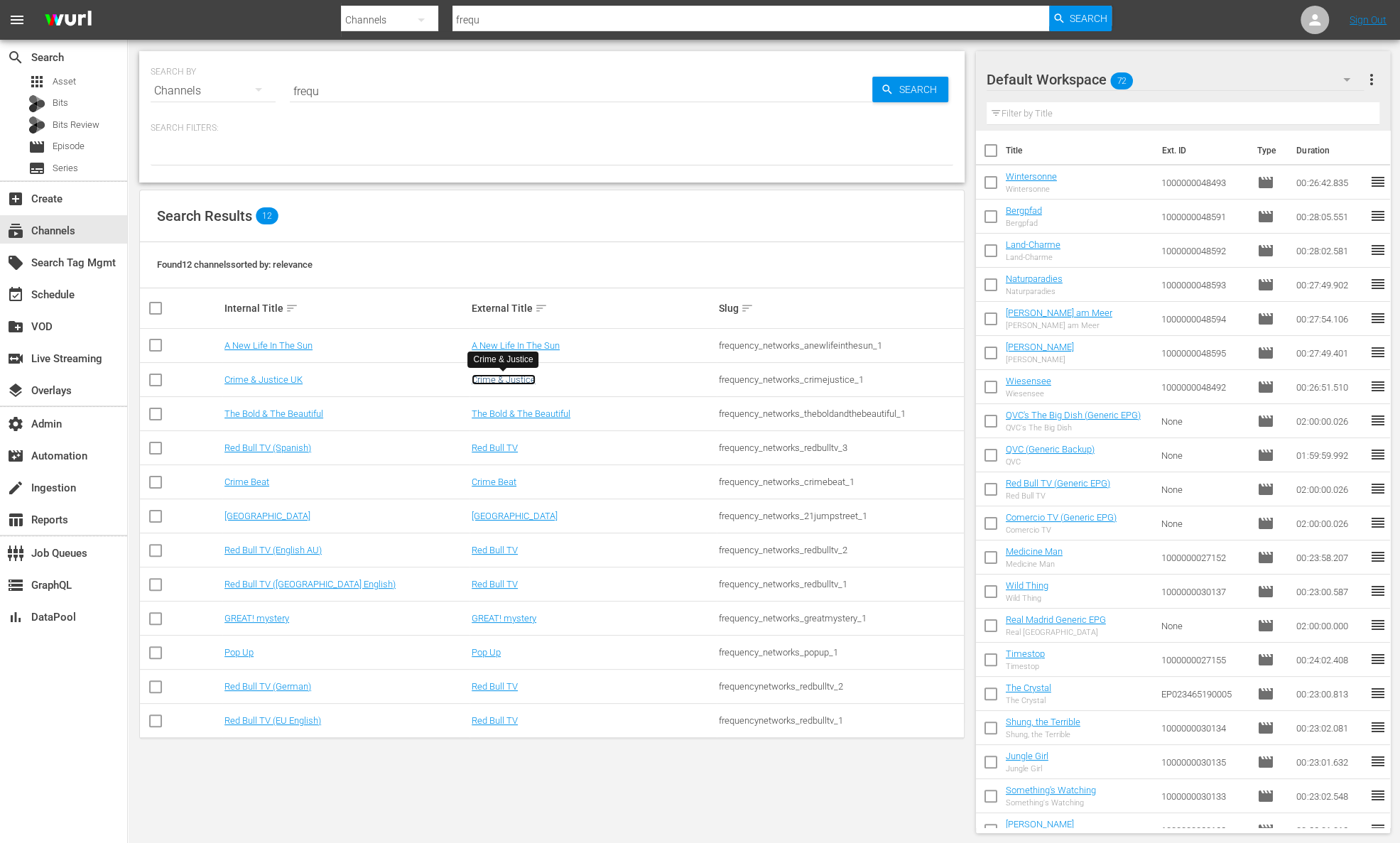
click at [519, 379] on link "Crime & Justice" at bounding box center [503, 379] width 64 height 11
